Goal: Task Accomplishment & Management: Manage account settings

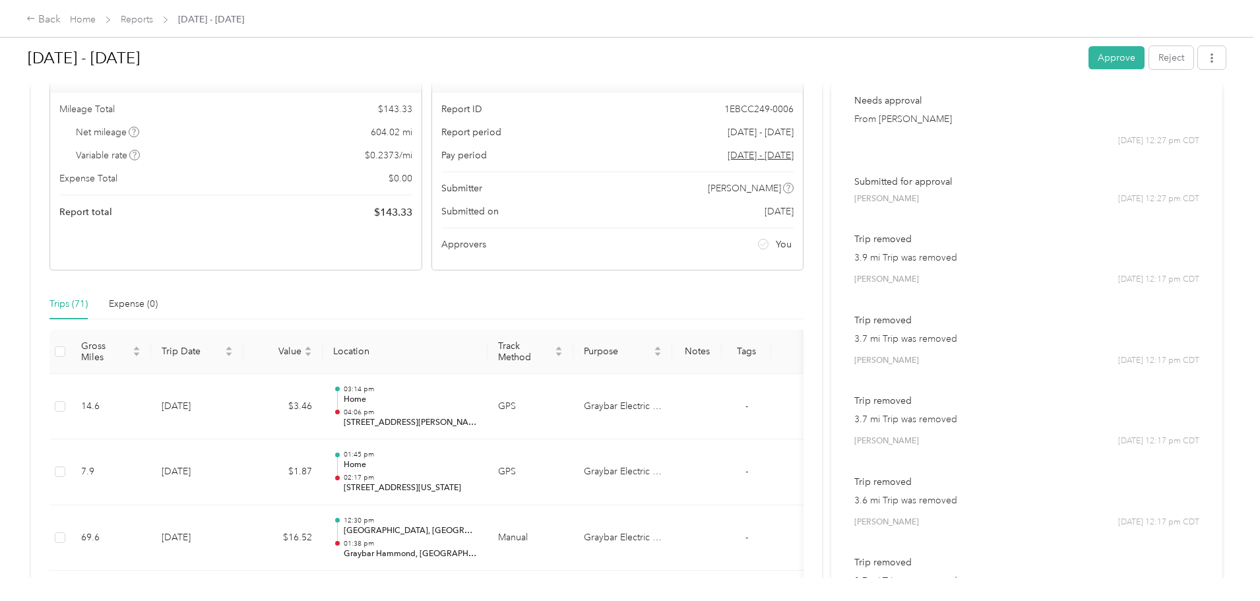
scroll to position [77, 0]
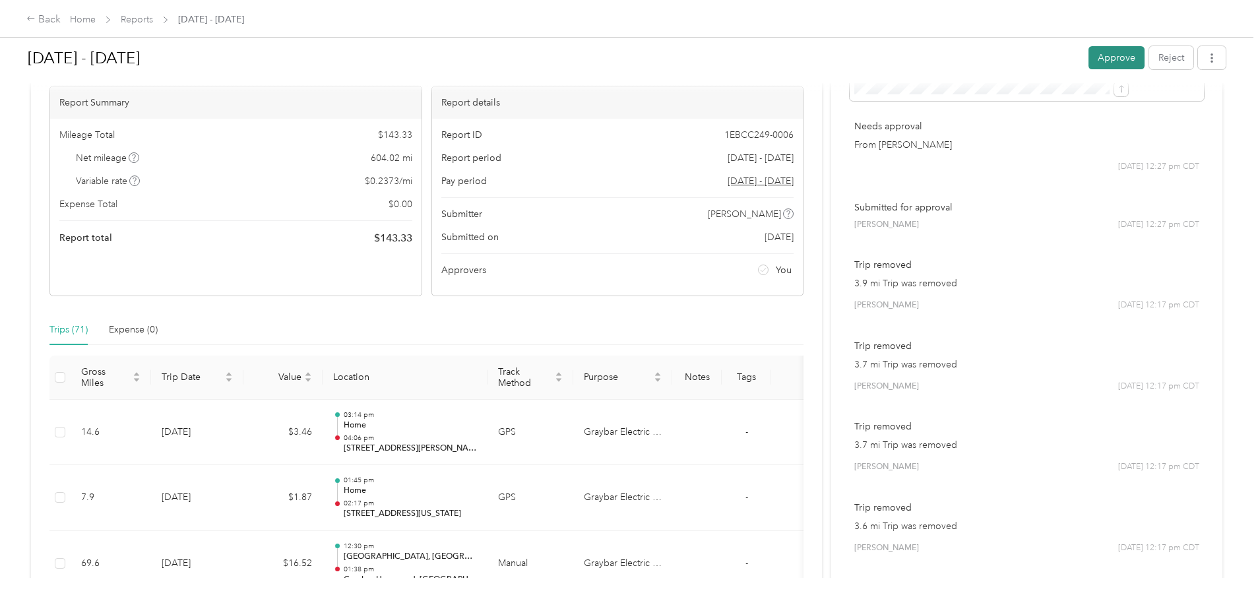
click at [1088, 53] on button "Approve" at bounding box center [1116, 57] width 56 height 23
